Goal: Complete application form

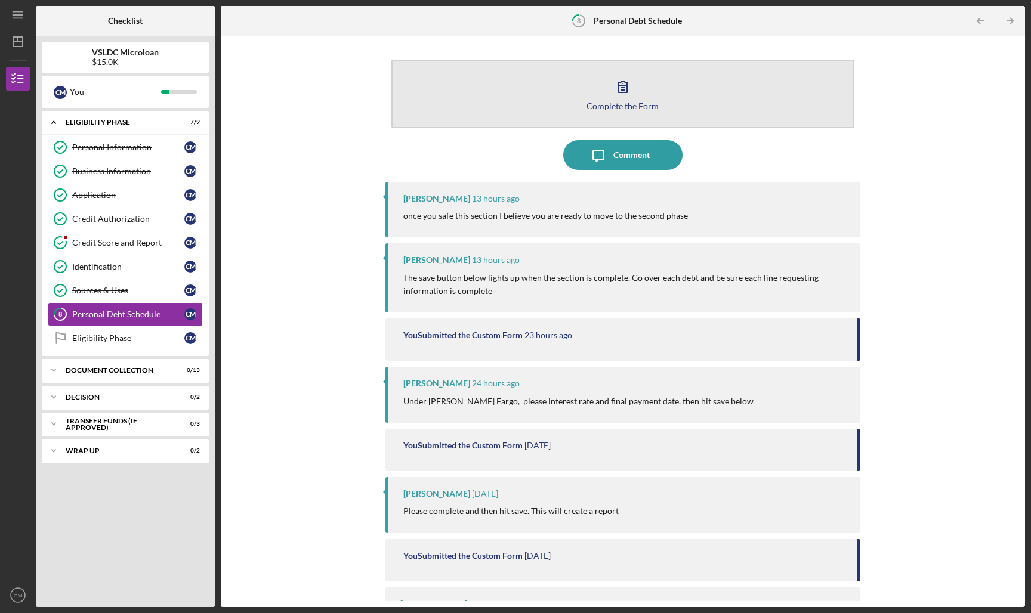
click at [622, 105] on div "Complete the Form" at bounding box center [623, 105] width 72 height 9
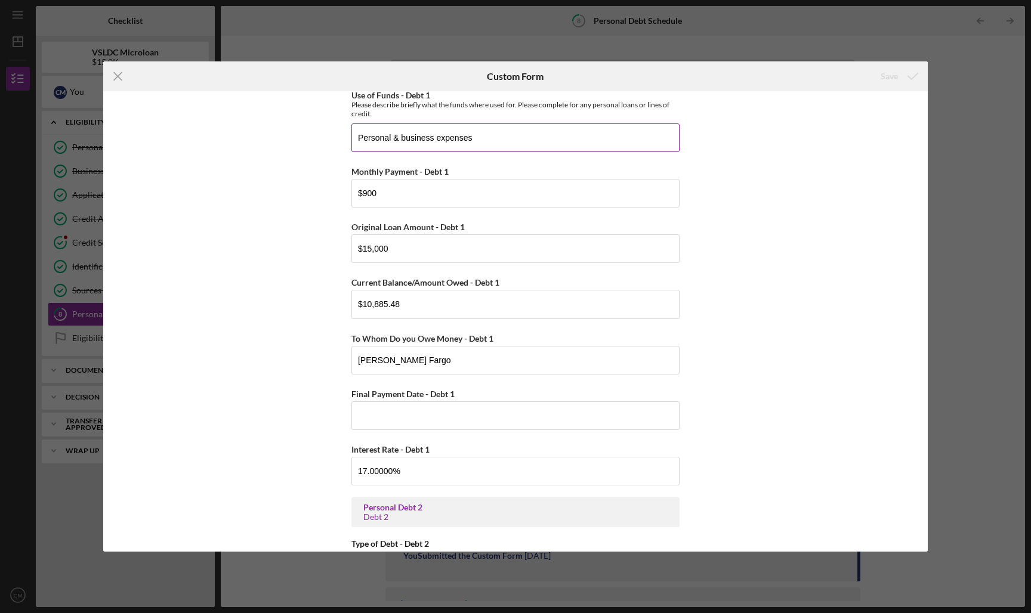
scroll to position [354, 0]
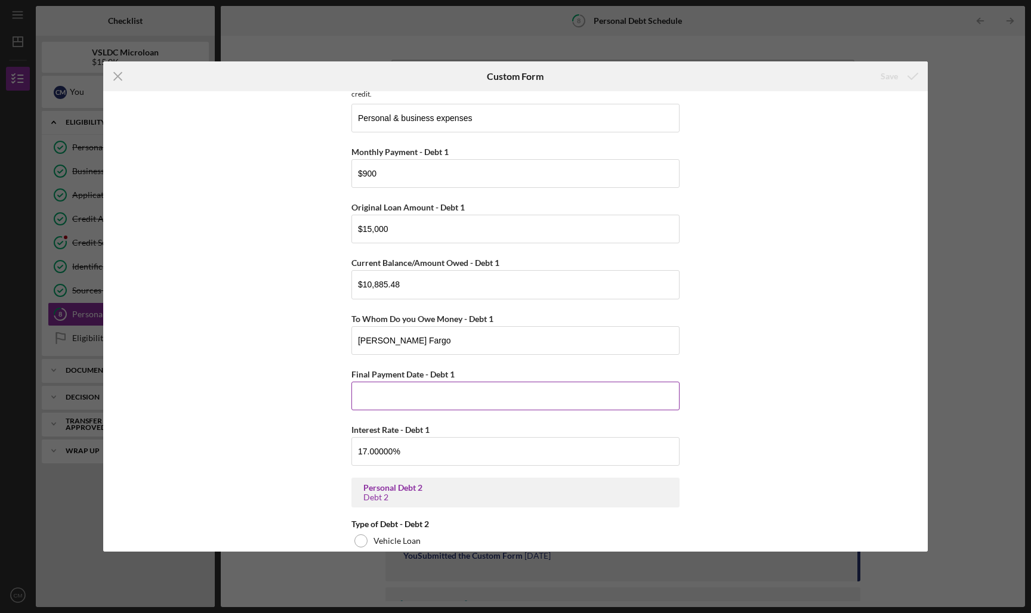
click at [536, 387] on input "Final Payment Date - Debt 1" at bounding box center [515, 396] width 328 height 29
type input "09/15/2025"
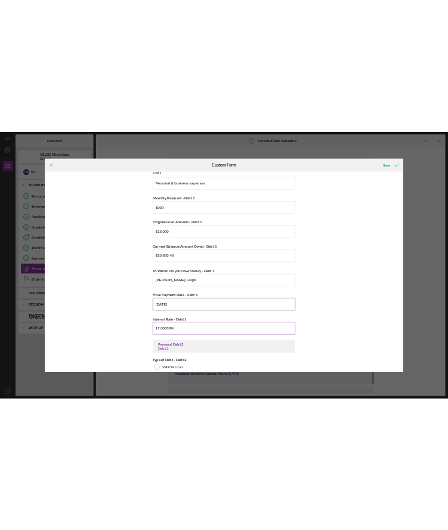
scroll to position [550, 0]
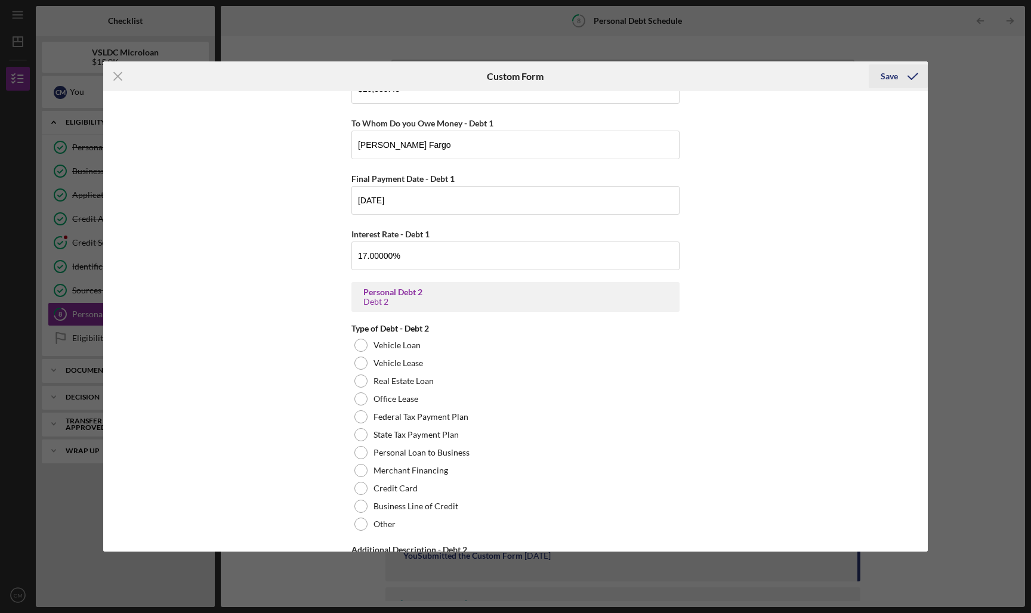
click at [900, 72] on icon "submit" at bounding box center [913, 76] width 30 height 30
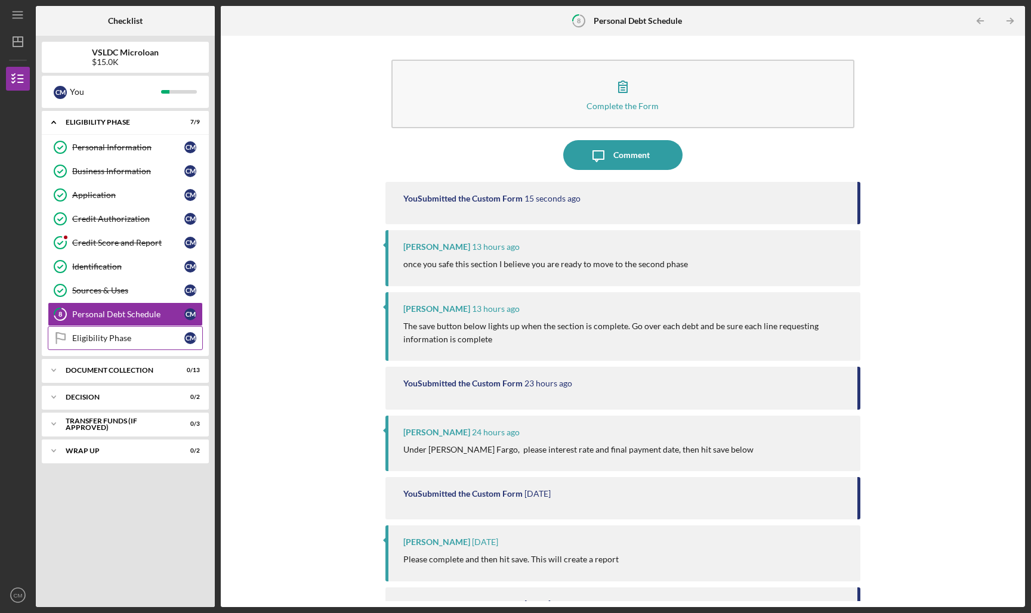
click at [95, 337] on div "Eligibility Phase" at bounding box center [128, 339] width 112 height 10
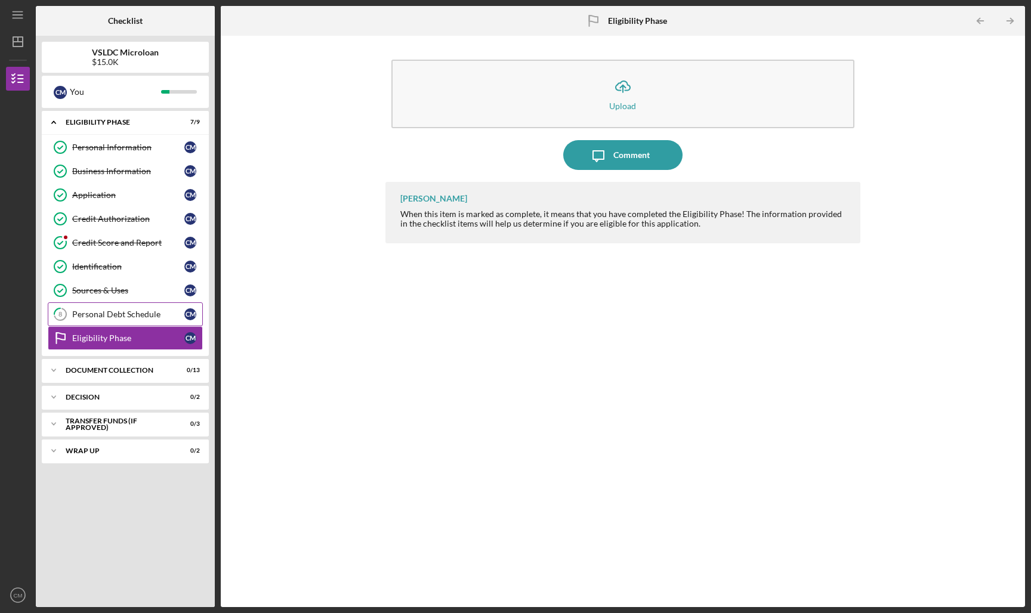
click at [104, 310] on div "Personal Debt Schedule" at bounding box center [128, 315] width 112 height 10
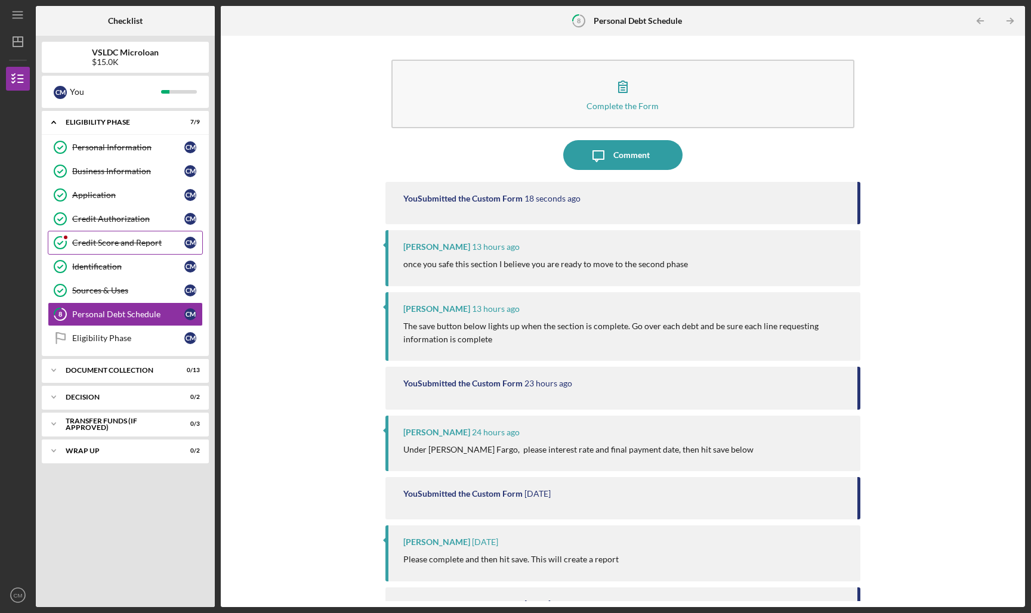
click at [100, 243] on div "Credit Score and Report" at bounding box center [128, 243] width 112 height 10
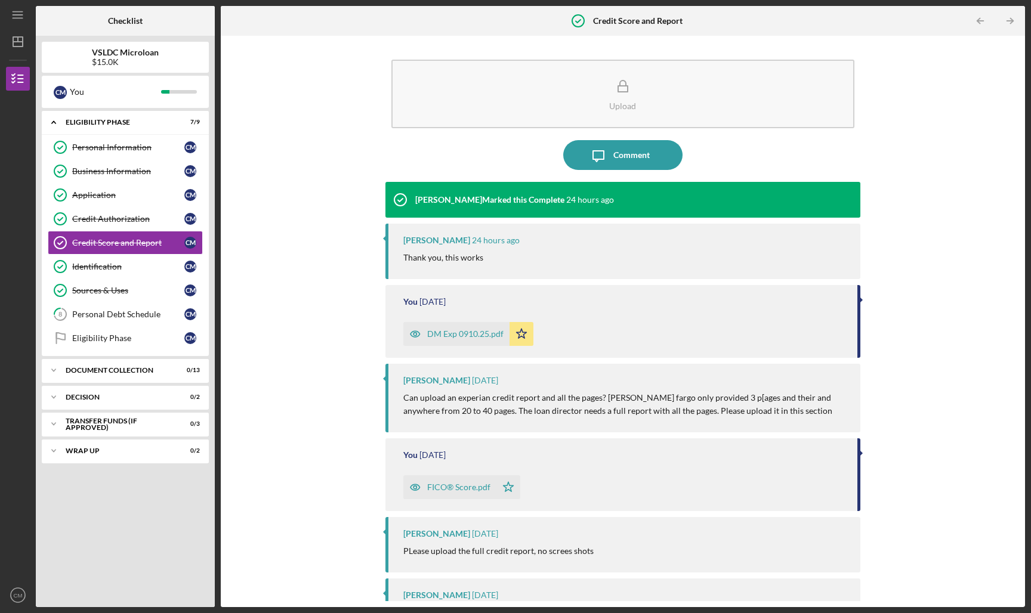
click at [489, 260] on div "Thank you, this works" at bounding box center [626, 257] width 446 height 13
